Goal: Task Accomplishment & Management: Complete application form

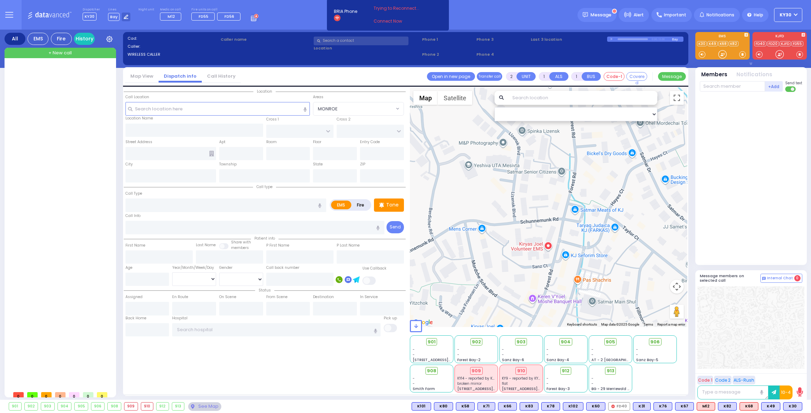
select select
drag, startPoint x: 247, startPoint y: 20, endPoint x: 253, endPoint y: 30, distance: 12.5
click at [251, 20] on icon at bounding box center [255, 18] width 8 height 8
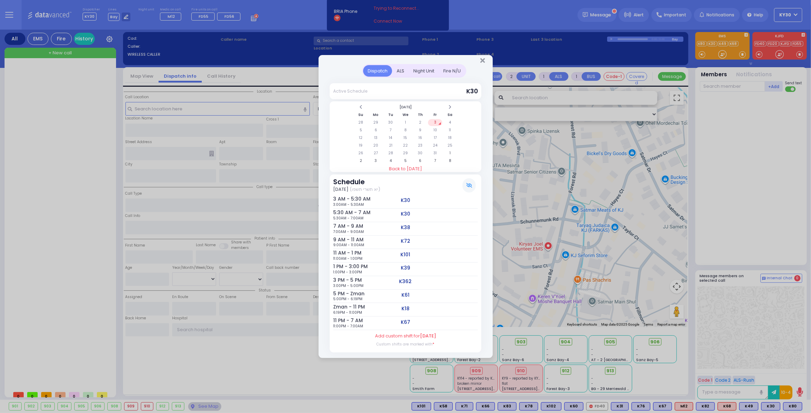
click at [599, 13] on div "Dispatch ALS Night Unit Active Schedule Su" at bounding box center [405, 206] width 811 height 413
click at [617, 11] on div "Dispatch ALS Night Unit Active Schedule Su" at bounding box center [405, 206] width 811 height 413
click at [484, 59] on icon "Close" at bounding box center [482, 60] width 5 height 7
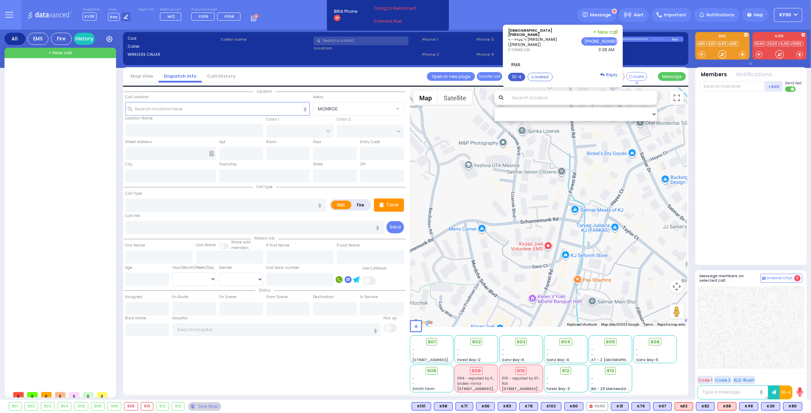
click at [524, 78] on button "10-4" at bounding box center [516, 77] width 17 height 8
type textarea "10-4 thank you"
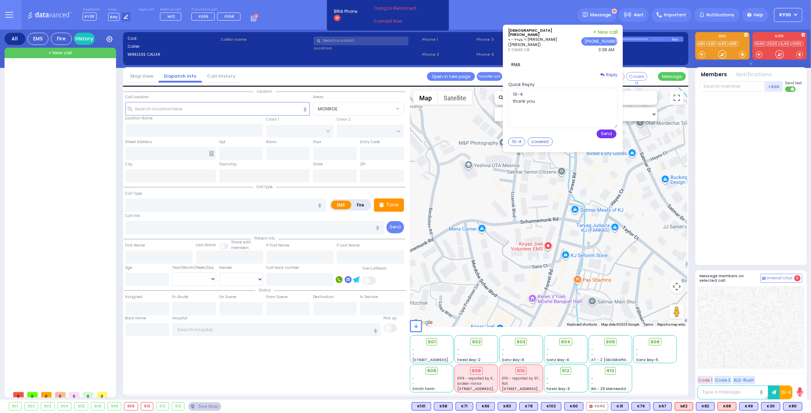
click at [613, 130] on button "Send" at bounding box center [607, 134] width 20 height 9
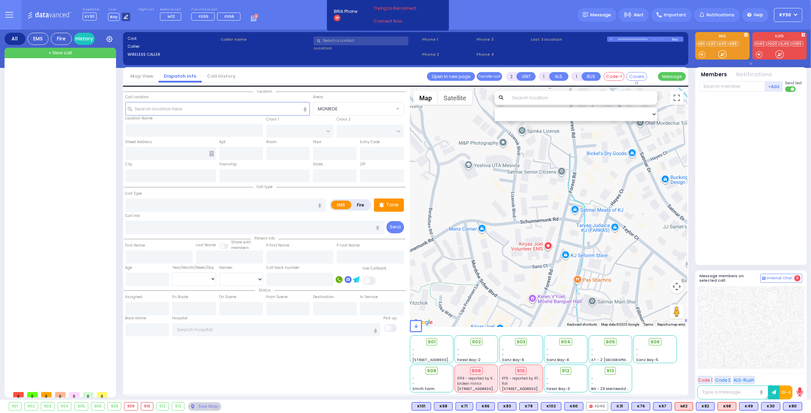
click at [124, 17] on icon at bounding box center [126, 17] width 5 height 5
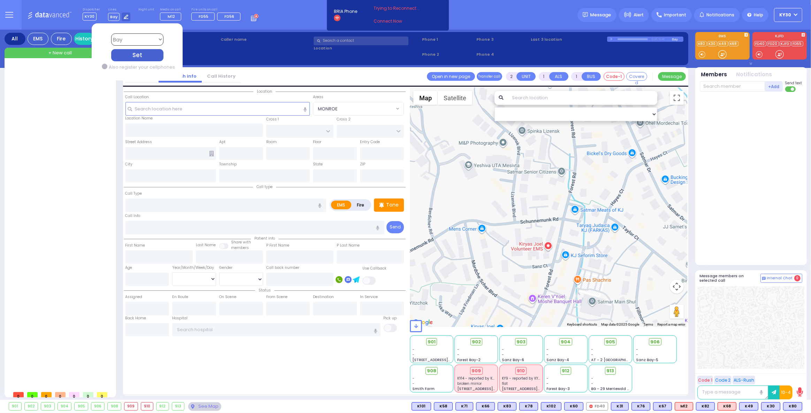
click at [158, 39] on select "Bay K-14 K-16 K-18 K-40 K-6 K-61 K-63 K-67 K-72 Medic 7 K-68 K-48 D-801 D-802 D…" at bounding box center [137, 39] width 52 height 12
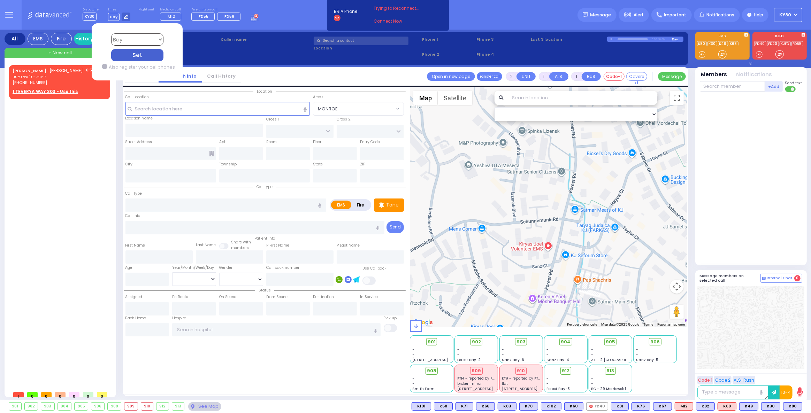
click at [50, 147] on div "[PERSON_NAME] [PERSON_NAME] - ר' סיני ראטה [PHONE_NUMBER] 6:58 AM EMS" at bounding box center [61, 226] width 104 height 323
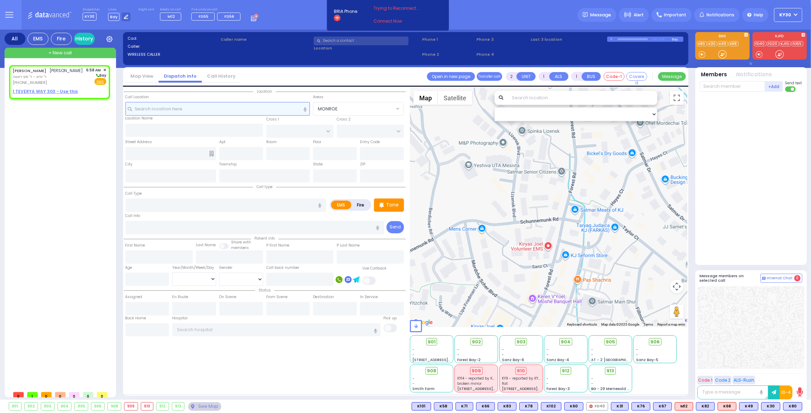
select select
radio input "true"
type input "[PERSON_NAME]"
type input "KAHANA"
select select
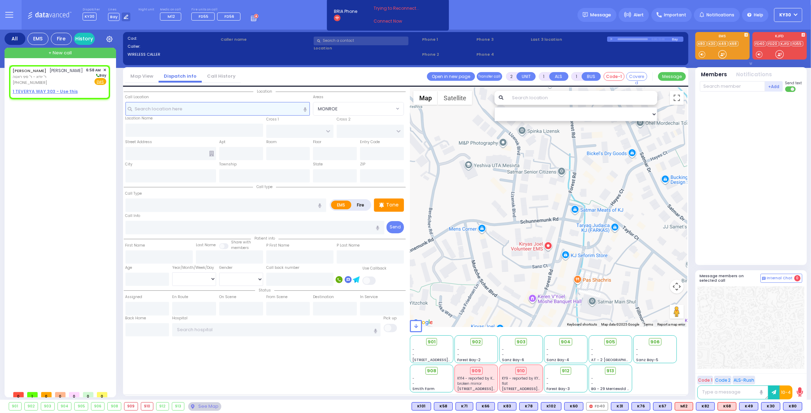
type input "06:58"
select select "Hatzalah Garages"
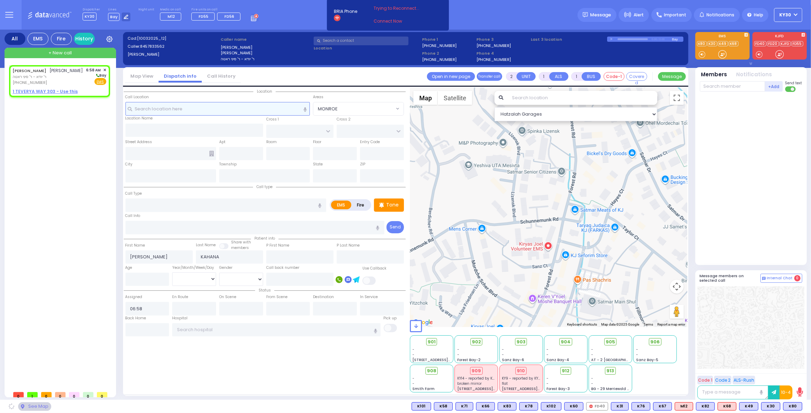
select select
radio input "true"
select select
select select "Hatzalah Garages"
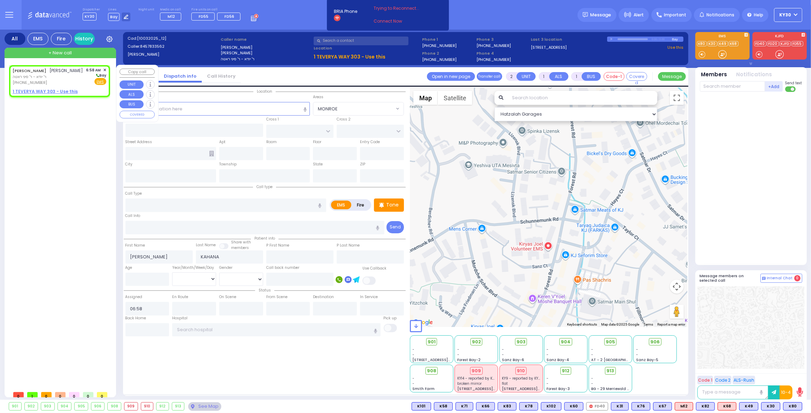
click at [68, 94] on u "1 TEVERYA WAY 303 - Use this" at bounding box center [45, 92] width 65 height 6
select select
radio input "true"
select select
select select "Hatzalah Garages"
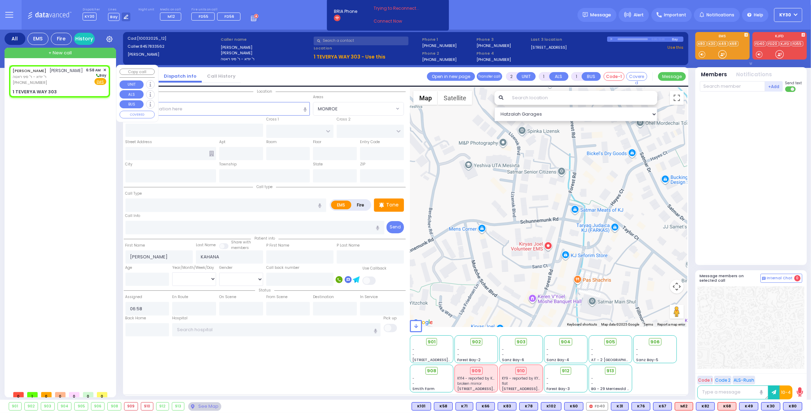
select select
radio input "true"
select select
select select "Hatzalah Garages"
type input "MERON DR"
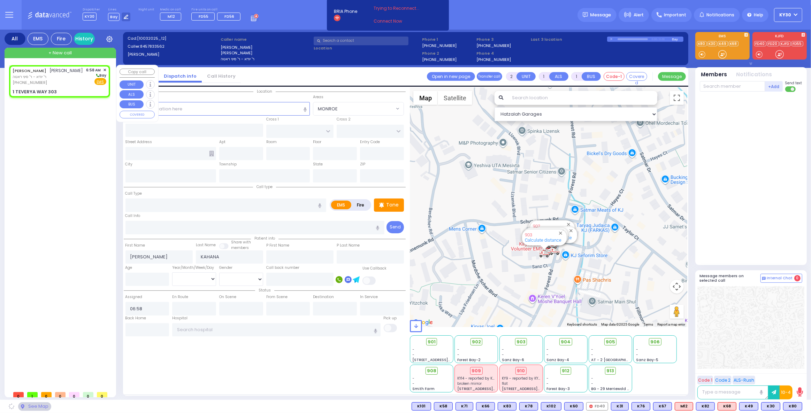
type input "[GEOGRAPHIC_DATA]"
type input "1 TEVERYA WAY"
type input "303"
type input "Monroe"
type input "[US_STATE]"
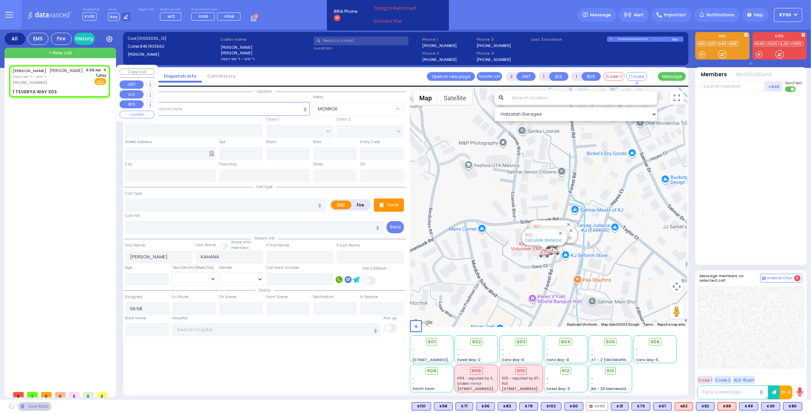
type input "10950"
select select "SECTION 6"
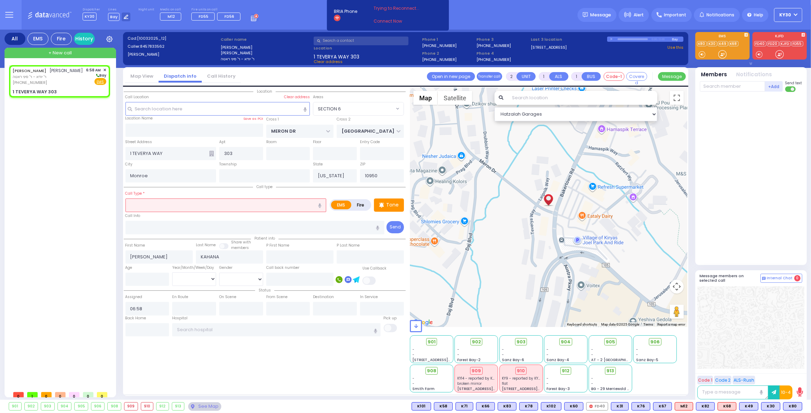
click at [191, 204] on input "text" at bounding box center [225, 205] width 201 height 13
select select
radio input "true"
select select
select select "Hatzalah Garages"
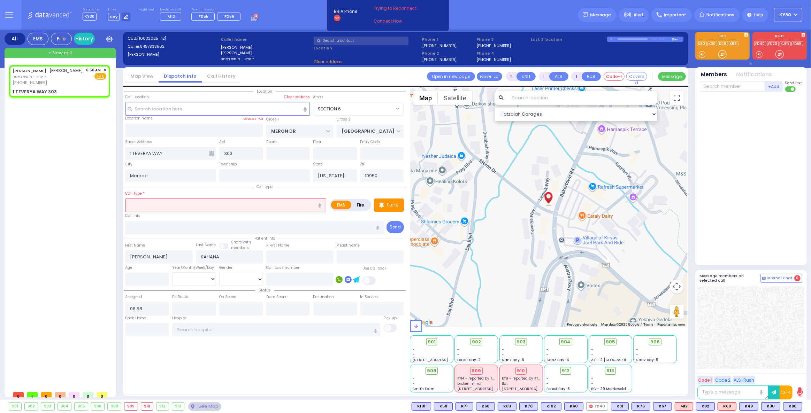
select select "SECTION 6"
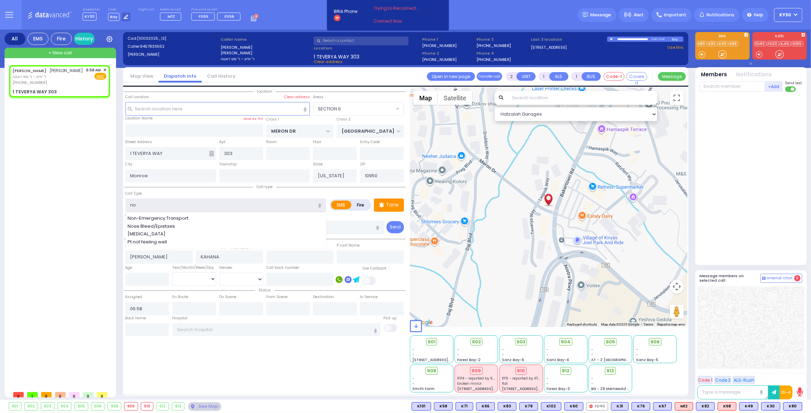
type input "not"
select select
radio input "true"
select select
select select "Hatzalah Garages"
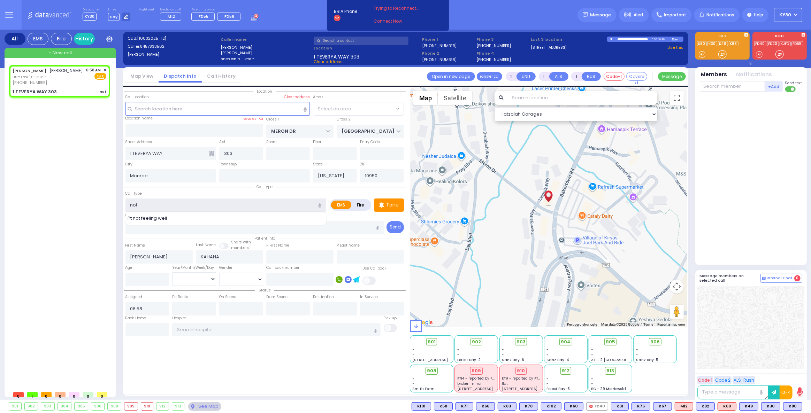
select select "SECTION 6"
click at [145, 219] on span "Pt not feeling well" at bounding box center [149, 218] width 42 height 7
type input "Pt not feeling well"
type input "1"
type input "0"
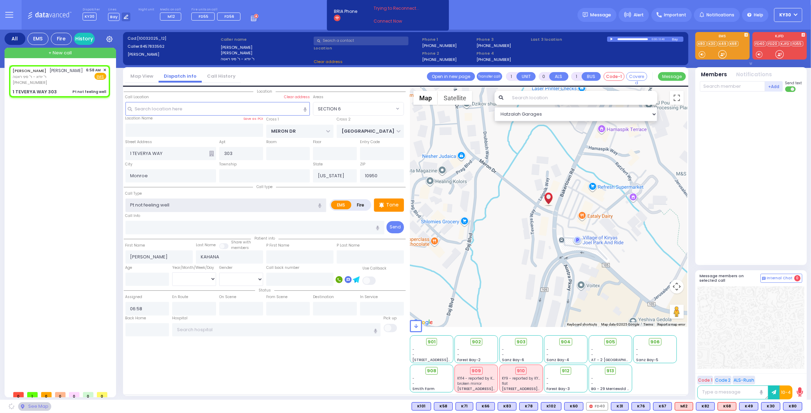
select select
radio input "true"
select select
select select "Hatzalah Garages"
select select "SECTION 6"
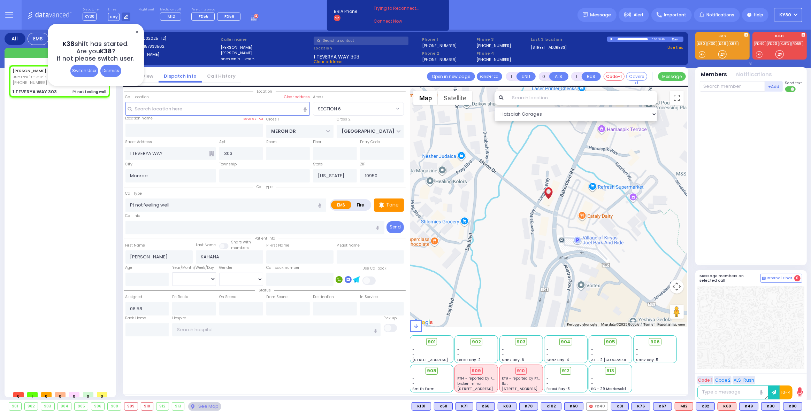
click at [138, 31] on span "✕" at bounding box center [137, 32] width 6 height 8
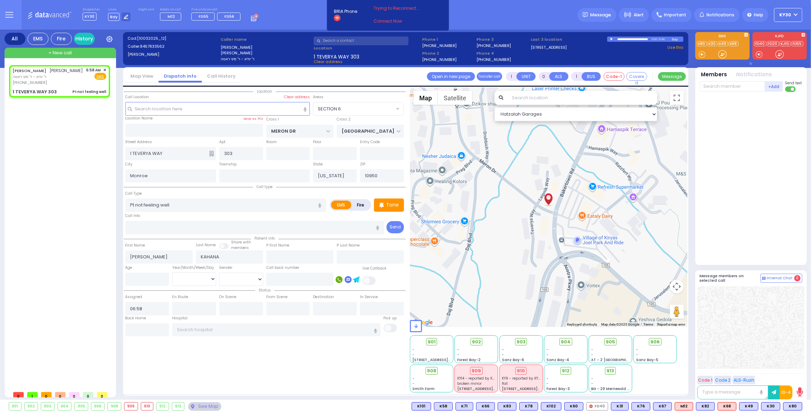
select select
radio input "true"
select select
select select "Hatzalah Garages"
select select "SECTION 6"
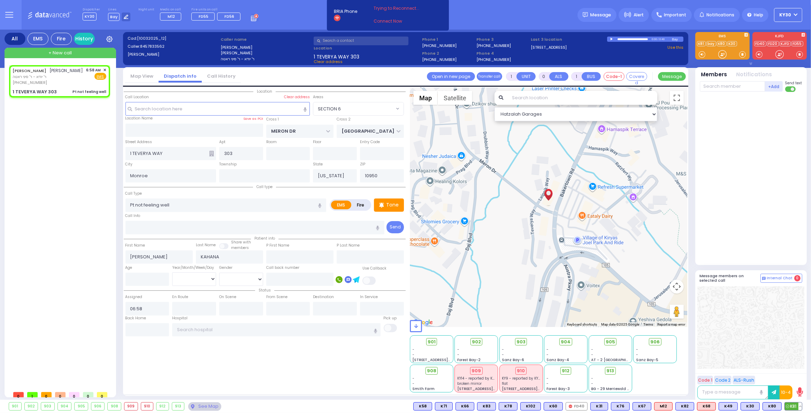
click at [796, 405] on span "K81" at bounding box center [793, 407] width 17 height 8
select select
radio input "true"
select select
type input "07:01"
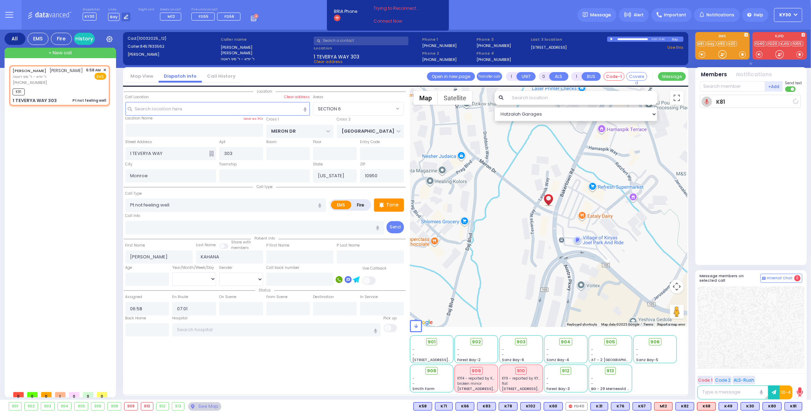
select select "Hatzalah Garages"
select select "SECTION 6"
click at [794, 405] on span "M12" at bounding box center [793, 407] width 18 height 8
select select
radio input "true"
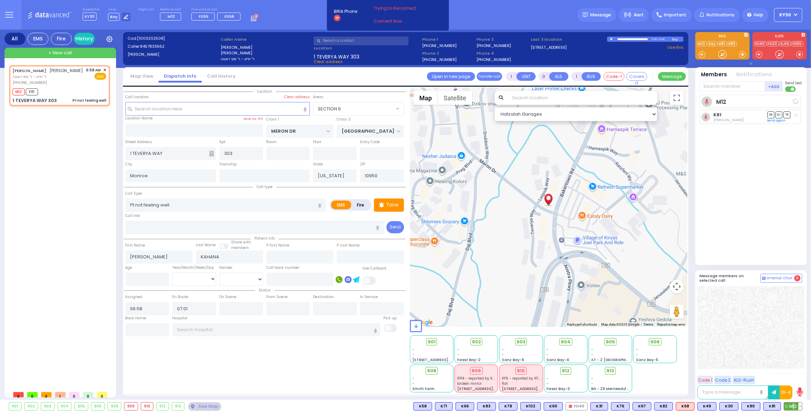
select select
select select "Hatzalah Garages"
select select "SECTION 6"
click at [791, 407] on span "MF75" at bounding box center [791, 407] width 21 height 8
select select
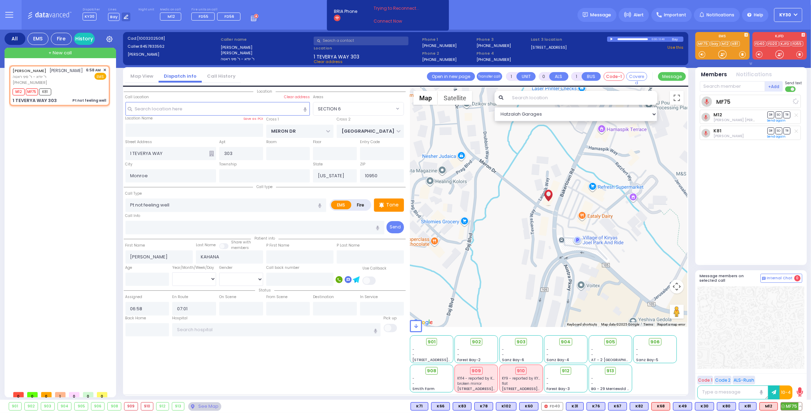
radio input "true"
select select
select select "Hatzalah Garages"
select select "SECTION 6"
click at [771, 98] on span "DR" at bounding box center [770, 100] width 7 height 7
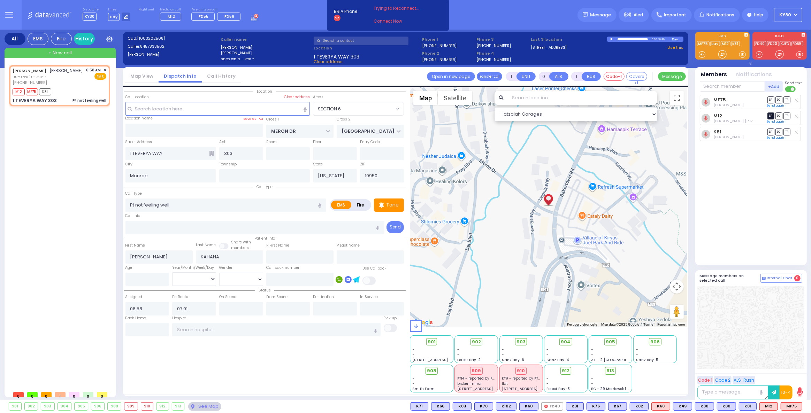
select select
radio input "true"
select select
select select "SECTION 6"
select select "Hatzalah Garages"
